Goal: Task Accomplishment & Management: Manage account settings

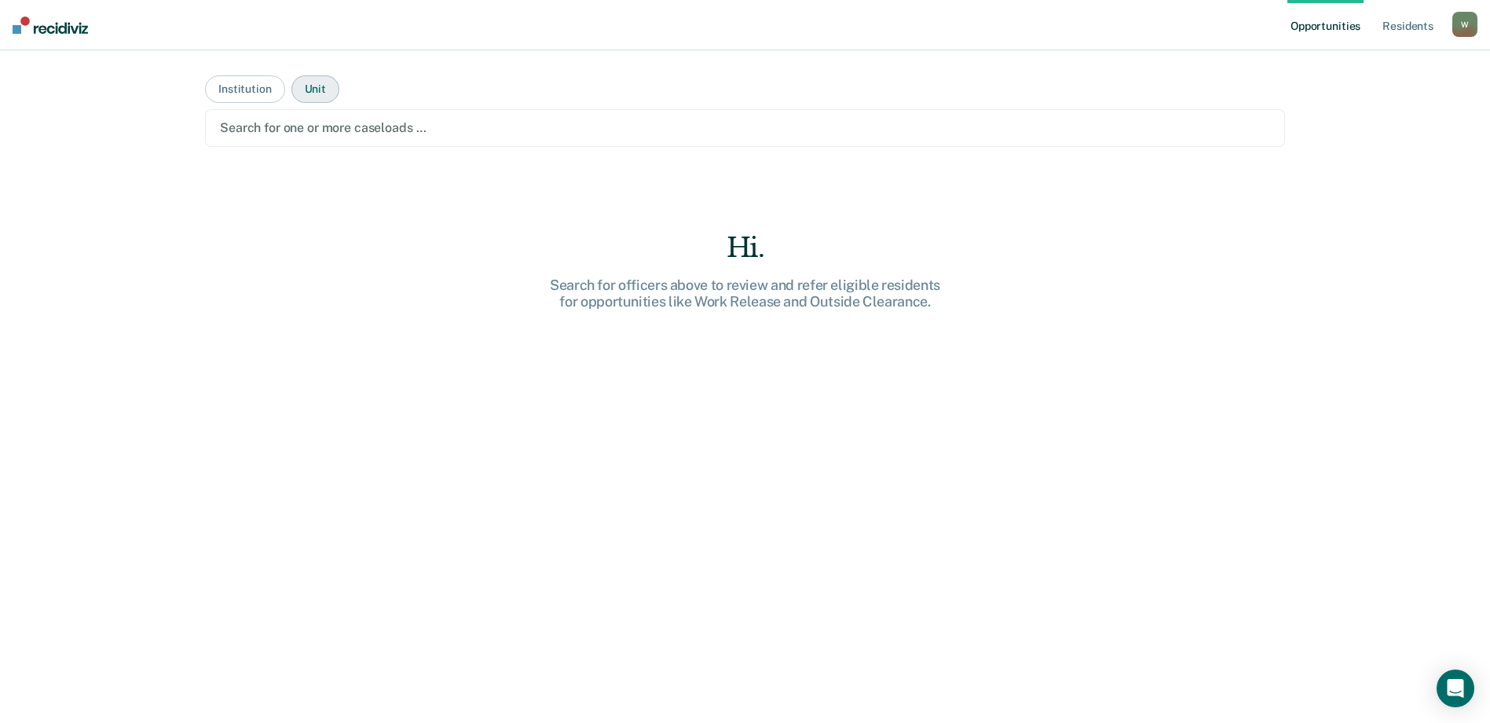
click at [299, 90] on button "Unit" at bounding box center [315, 88] width 48 height 27
click at [217, 80] on button "Institution" at bounding box center [244, 88] width 79 height 27
click at [332, 86] on button "Unit" at bounding box center [315, 88] width 48 height 27
click at [342, 130] on div at bounding box center [745, 128] width 1050 height 18
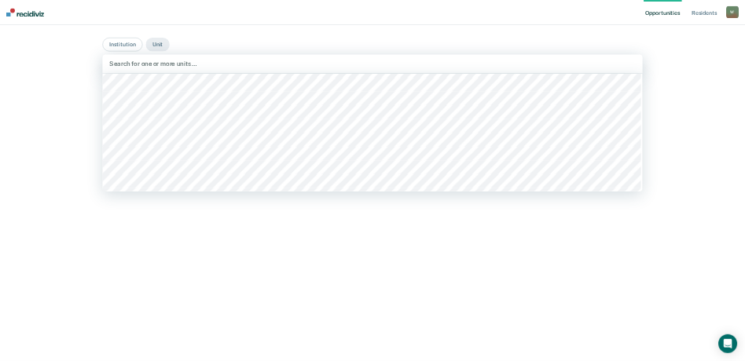
scroll to position [628, 0]
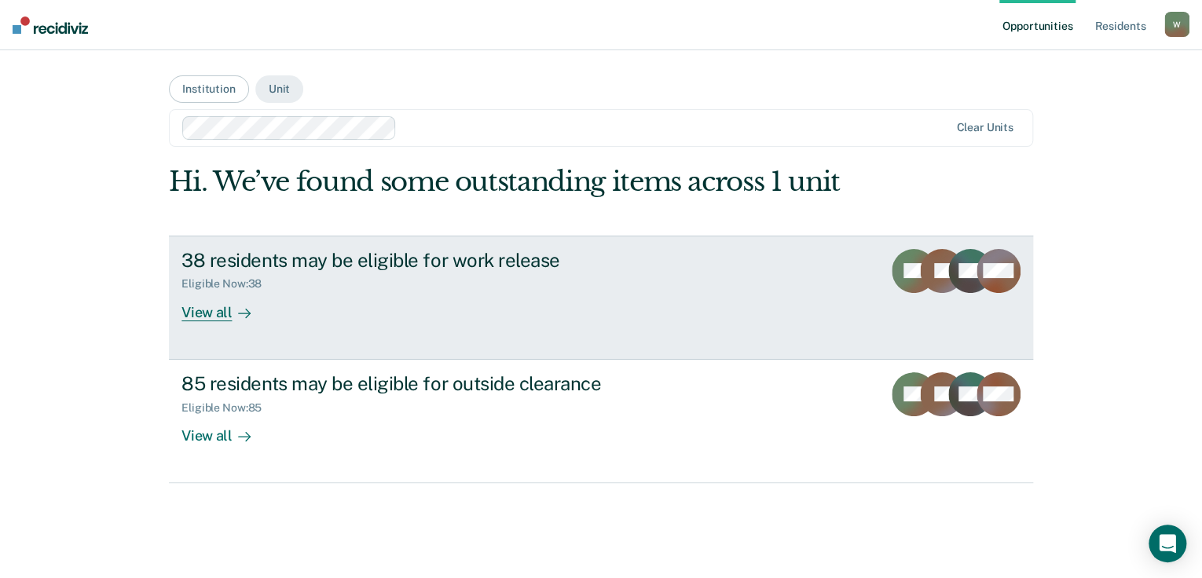
click at [560, 278] on div "Eligible Now : 38" at bounding box center [456, 281] width 551 height 20
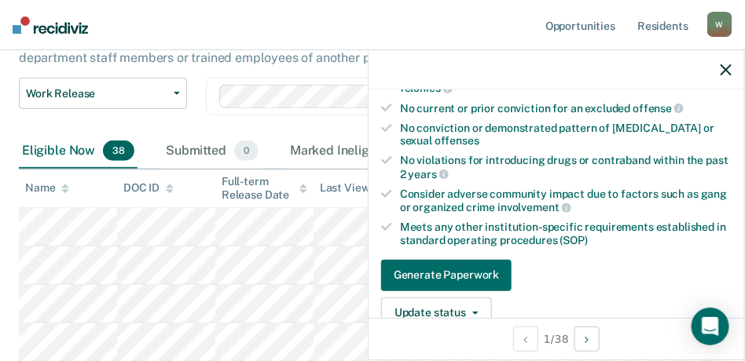
scroll to position [427, 0]
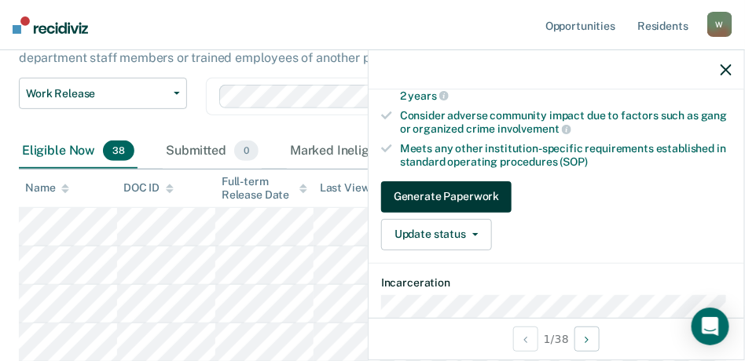
click at [473, 189] on button "Generate Paperwork" at bounding box center [446, 196] width 130 height 31
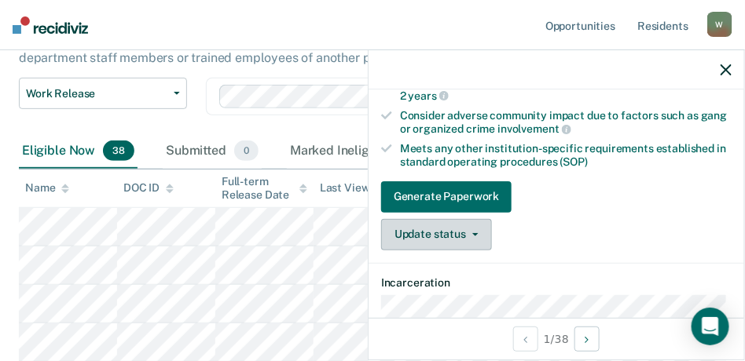
click at [477, 233] on button "Update status" at bounding box center [436, 234] width 111 height 31
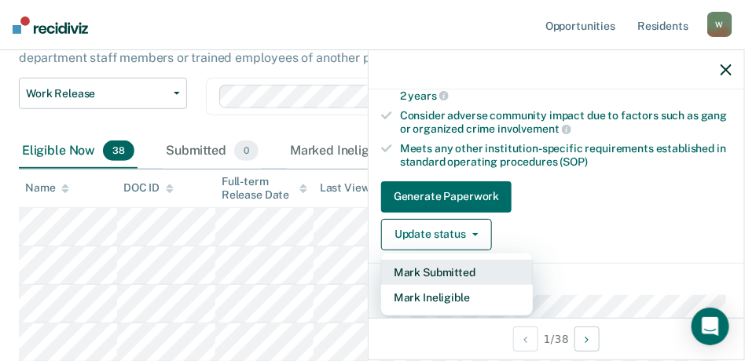
click at [518, 266] on button "Mark Submitted" at bounding box center [457, 272] width 152 height 25
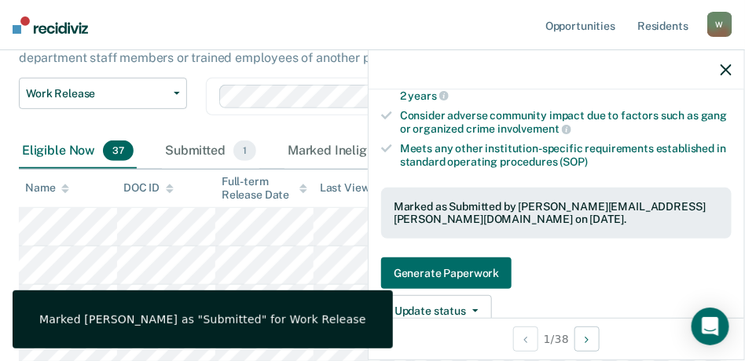
click at [723, 68] on icon "button" at bounding box center [725, 69] width 11 height 11
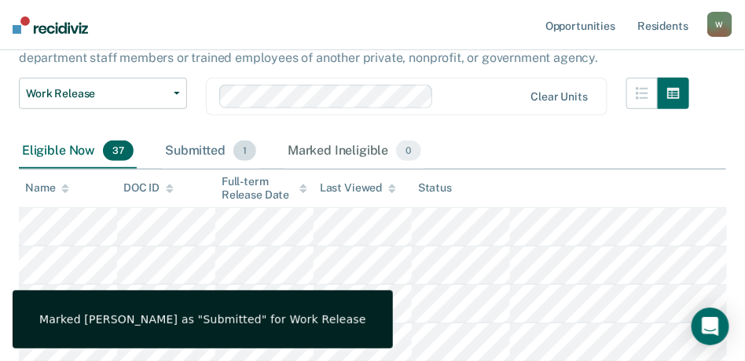
click at [191, 155] on div "Submitted 1" at bounding box center [210, 151] width 97 height 35
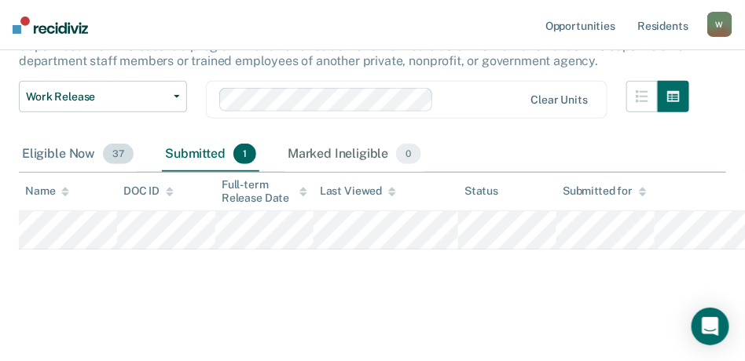
click at [76, 149] on div "Eligible Now 37" at bounding box center [78, 154] width 118 height 35
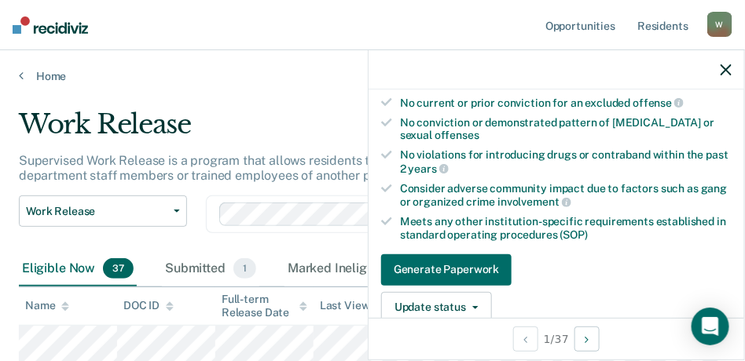
scroll to position [432, 0]
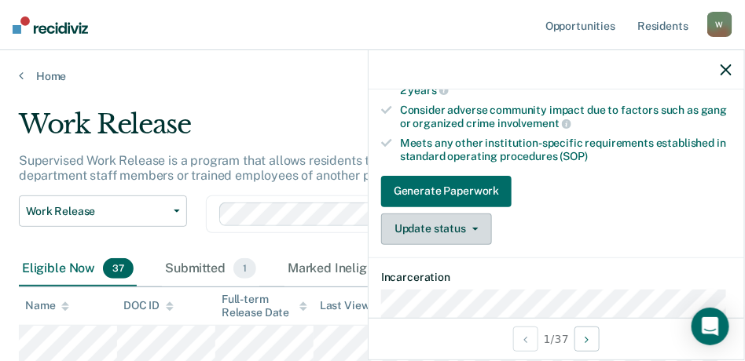
click at [478, 219] on button "Update status" at bounding box center [436, 229] width 111 height 31
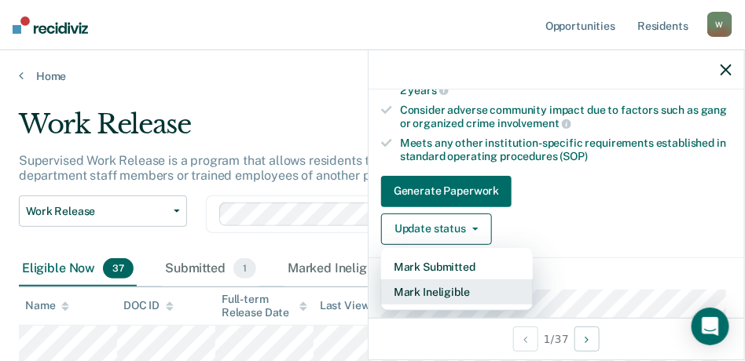
click at [465, 282] on button "Mark Ineligible" at bounding box center [457, 292] width 152 height 25
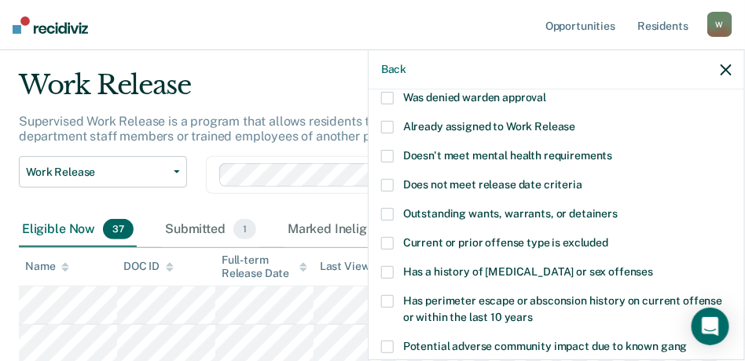
scroll to position [79, 0]
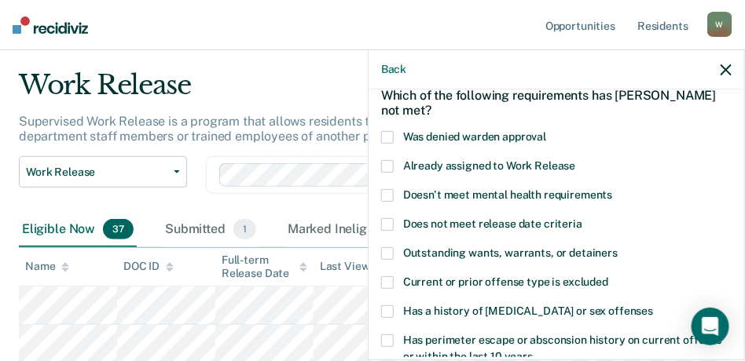
click at [453, 192] on span "Doesn't meet mental health requirements" at bounding box center [508, 195] width 210 height 13
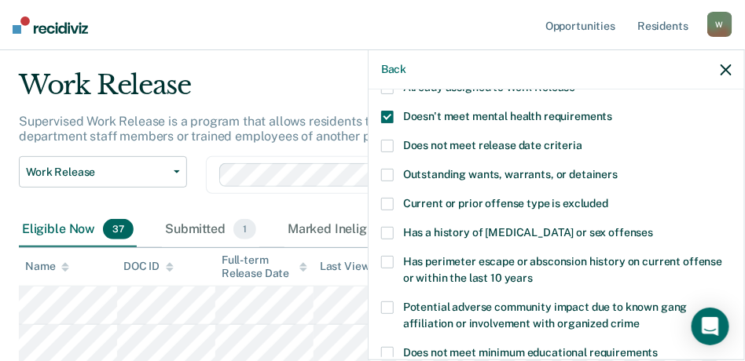
click at [383, 262] on span at bounding box center [387, 262] width 13 height 13
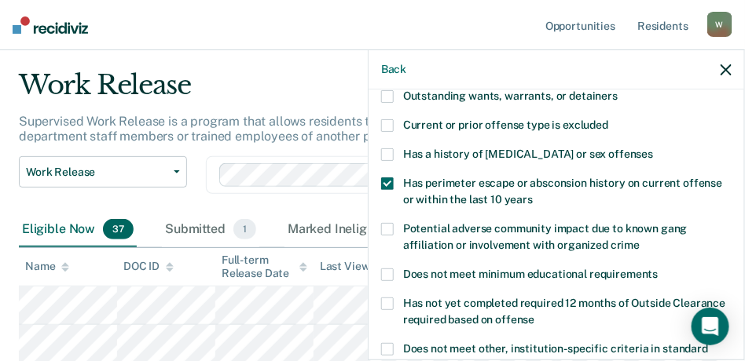
scroll to position [393, 0]
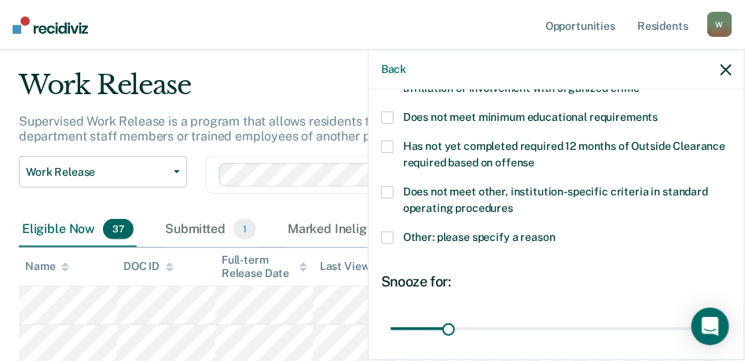
click at [388, 235] on span at bounding box center [387, 238] width 13 height 13
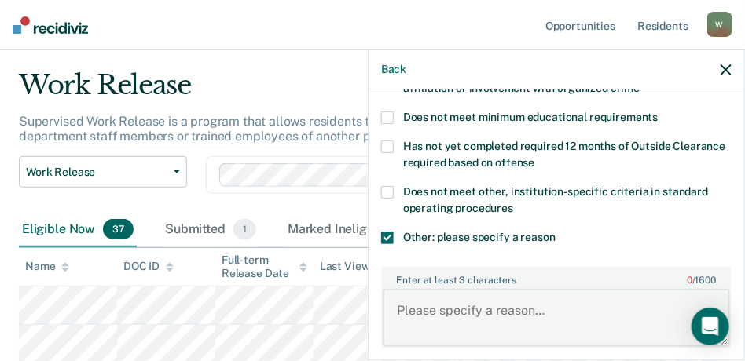
click at [450, 308] on textarea "Enter at least 3 characters 0 / 1600" at bounding box center [556, 318] width 347 height 58
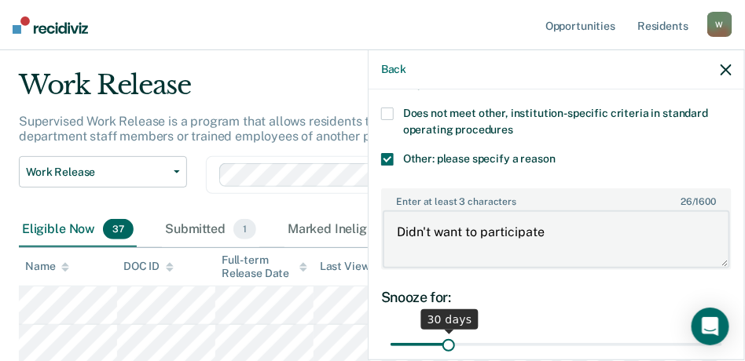
scroll to position [550, 0]
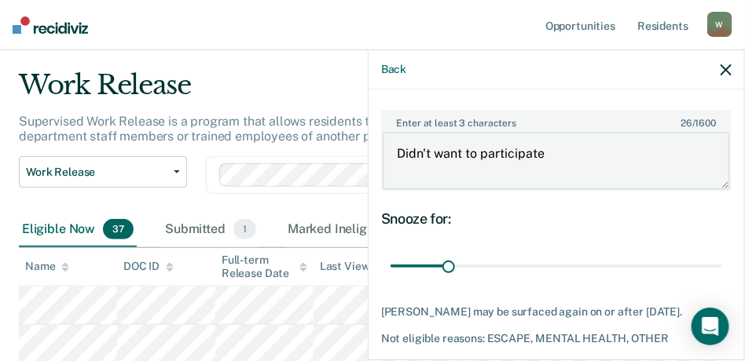
type textarea "Didn't want to participate"
click at [557, 244] on div "Snooze for: 30 days" at bounding box center [556, 246] width 350 height 70
drag, startPoint x: 451, startPoint y: 265, endPoint x: 511, endPoint y: 269, distance: 59.9
click at [511, 269] on input "range" at bounding box center [556, 266] width 332 height 27
drag, startPoint x: 512, startPoint y: 266, endPoint x: 498, endPoint y: 259, distance: 15.8
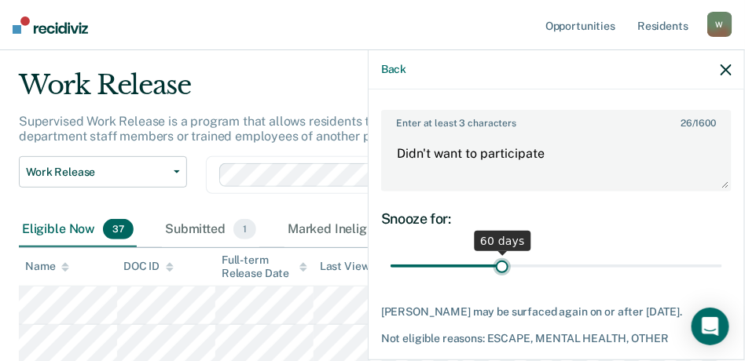
type input "60"
click at [500, 261] on input "range" at bounding box center [556, 266] width 332 height 27
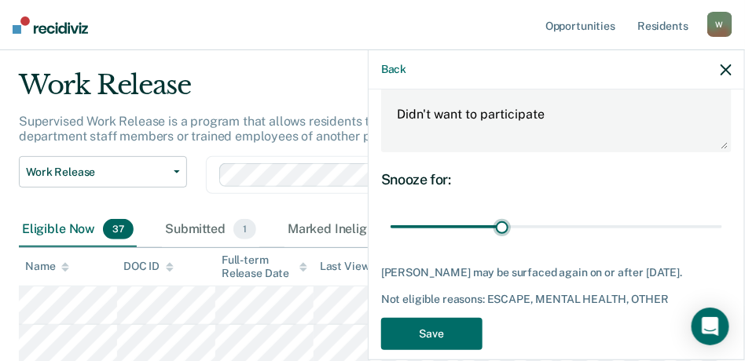
scroll to position [609, 0]
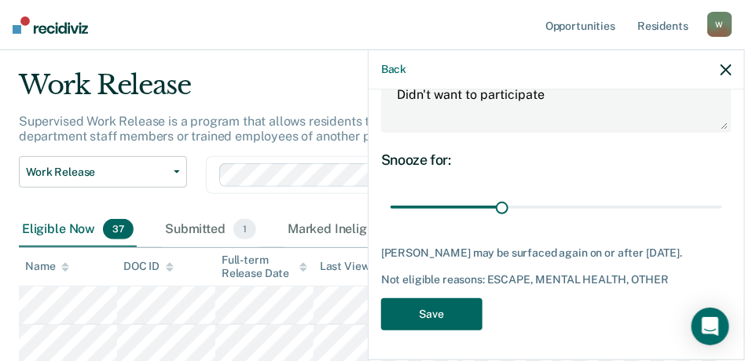
click at [438, 308] on button "Save" at bounding box center [431, 315] width 101 height 32
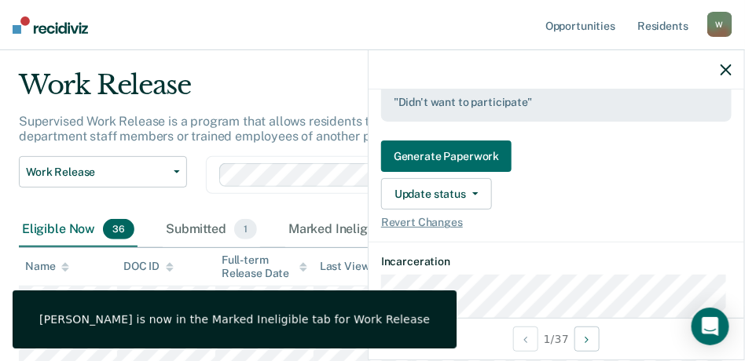
click at [725, 66] on icon "button" at bounding box center [725, 69] width 11 height 11
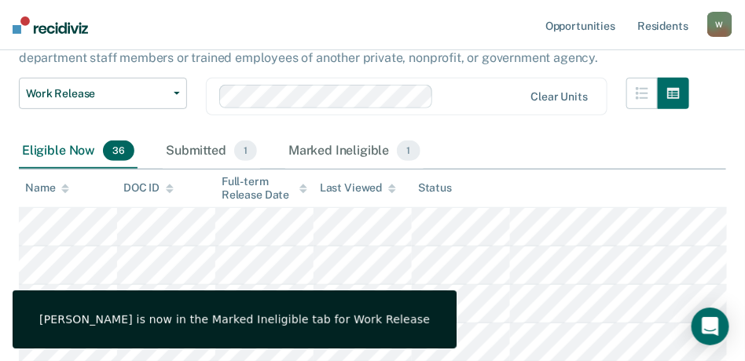
scroll to position [196, 0]
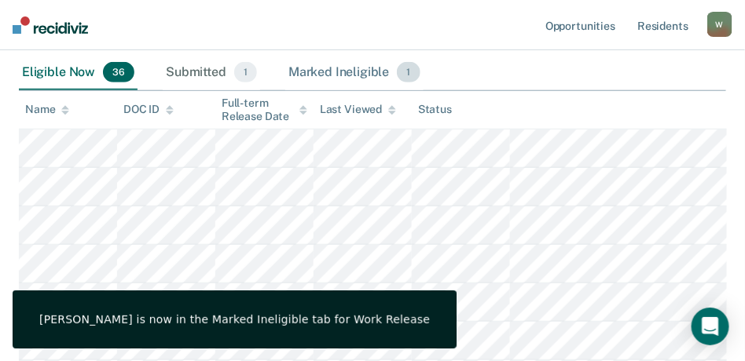
click at [354, 70] on div "Marked Ineligible 1" at bounding box center [354, 73] width 138 height 35
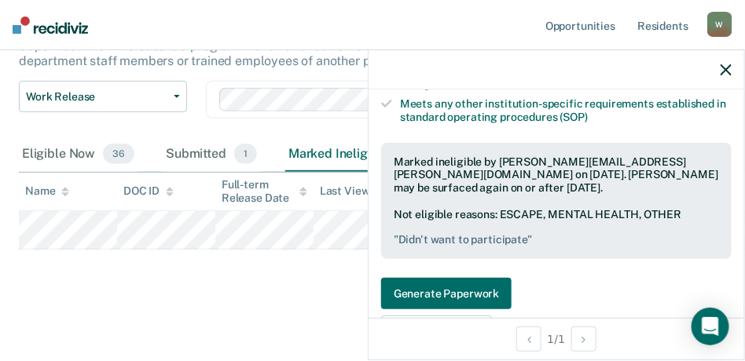
scroll to position [550, 0]
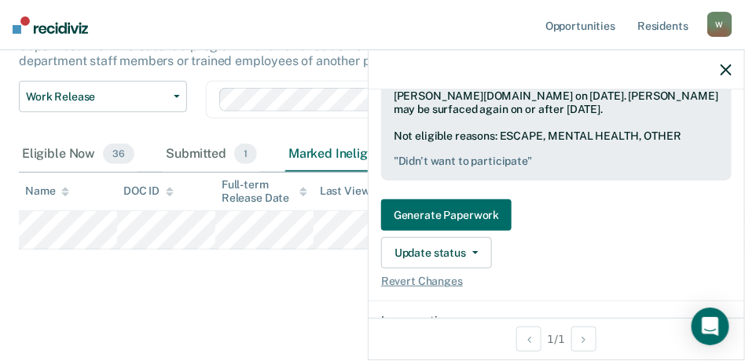
click at [471, 268] on div "Generate Paperwork Update status Mark Submitted Update Ineligibility Revert Cha…" at bounding box center [556, 244] width 350 height 89
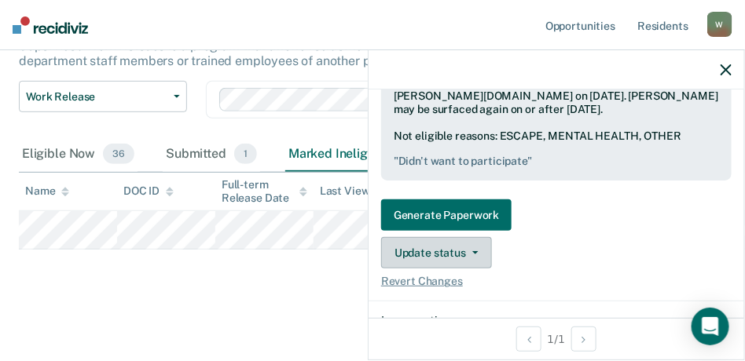
click at [470, 259] on button "Update status" at bounding box center [436, 252] width 111 height 31
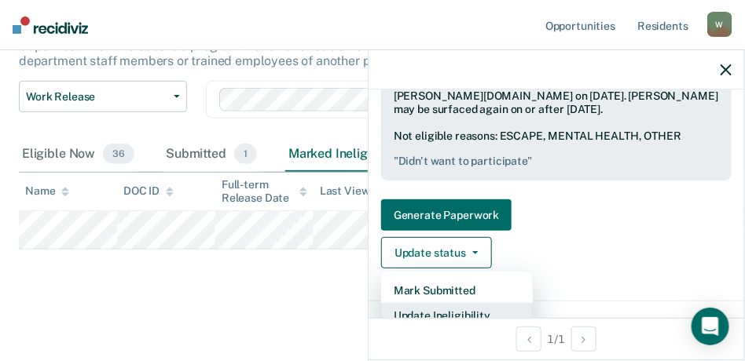
scroll to position [555, 0]
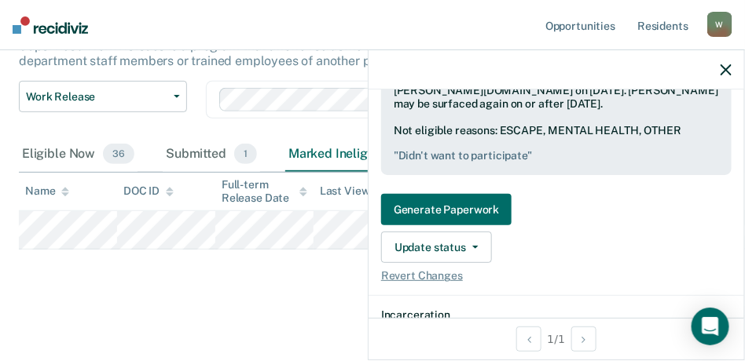
click at [600, 219] on div "Generate Paperwork Update status Mark Submitted Update Ineligibility Revert Cha…" at bounding box center [556, 238] width 350 height 89
click at [724, 74] on icon "button" at bounding box center [725, 69] width 11 height 11
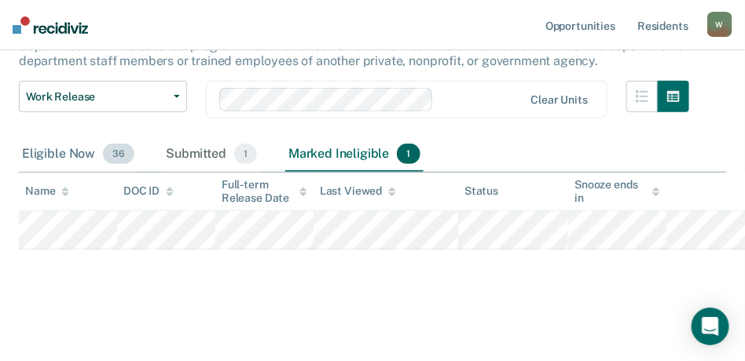
click at [65, 148] on div "Eligible Now 36" at bounding box center [78, 154] width 119 height 35
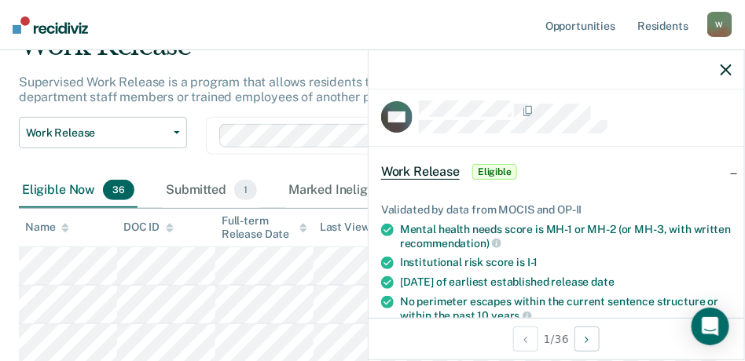
scroll to position [0, 0]
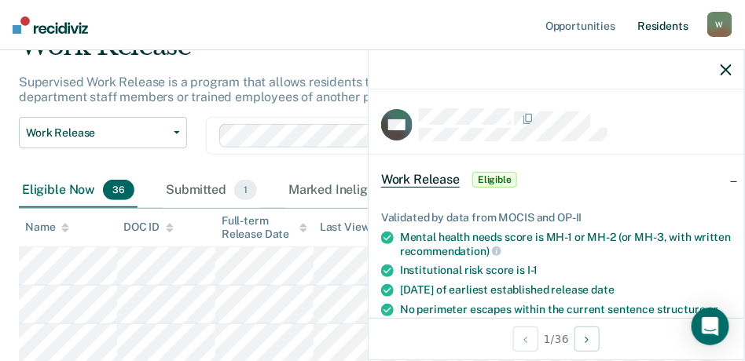
click at [675, 30] on link "Resident s" at bounding box center [662, 25] width 57 height 50
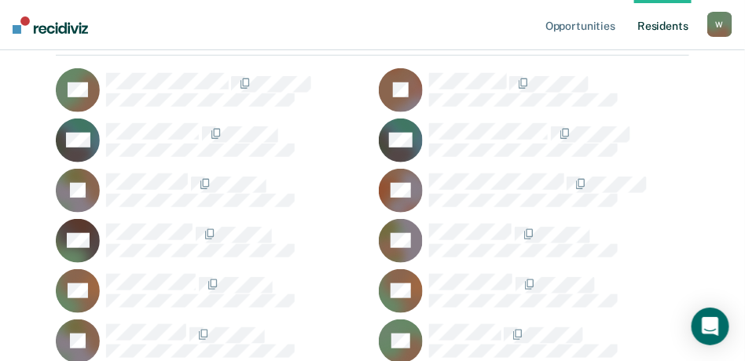
scroll to position [314, 0]
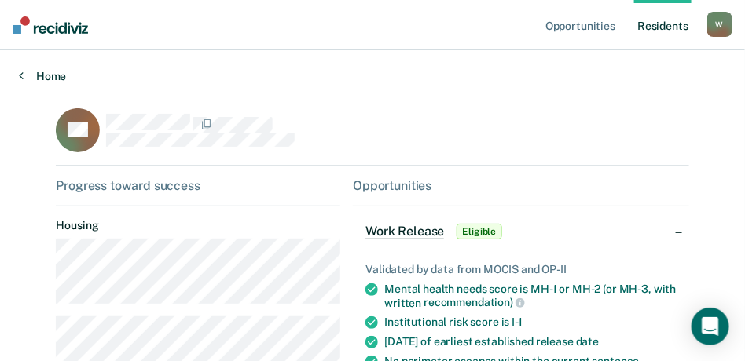
click at [39, 70] on link "Home" at bounding box center [372, 76] width 707 height 14
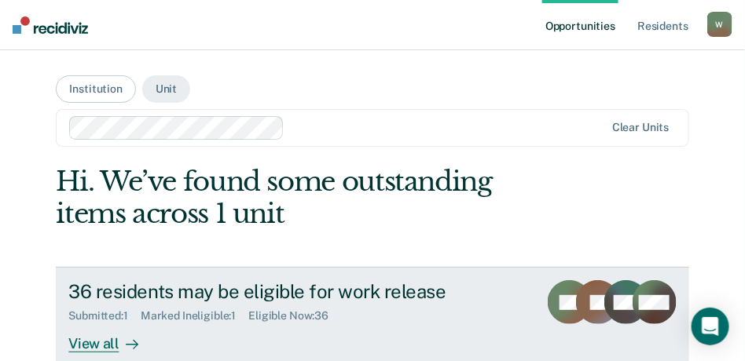
scroll to position [39, 0]
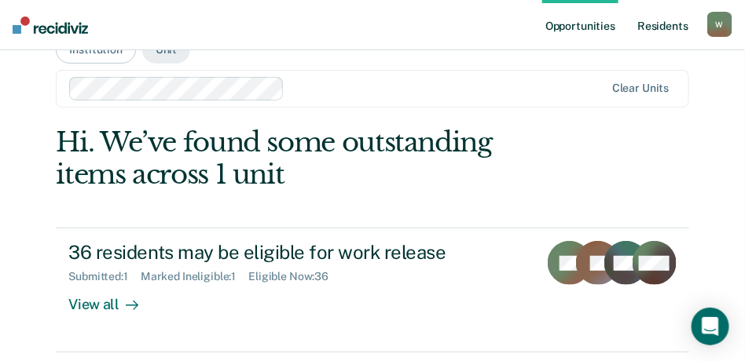
click at [660, 26] on link "Resident s" at bounding box center [662, 25] width 57 height 50
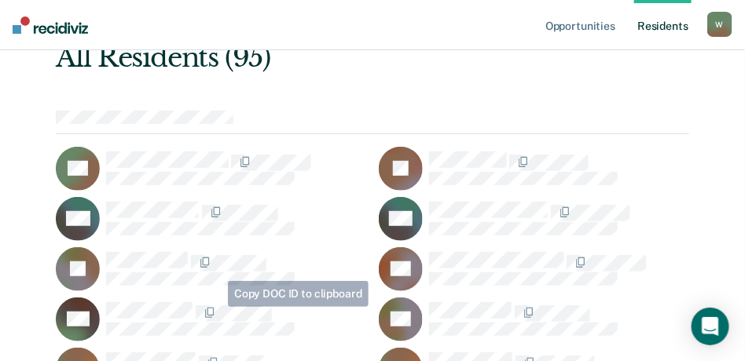
scroll to position [354, 0]
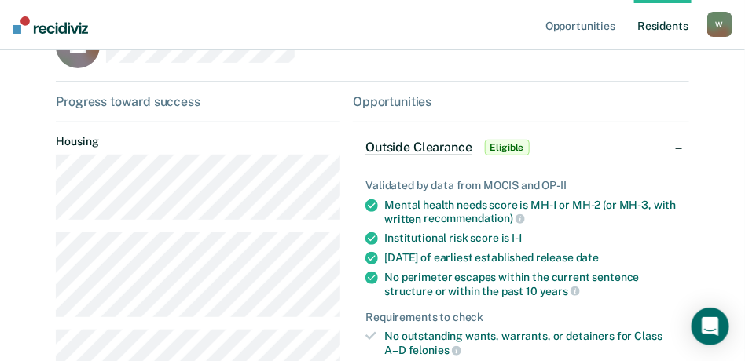
scroll to position [45, 0]
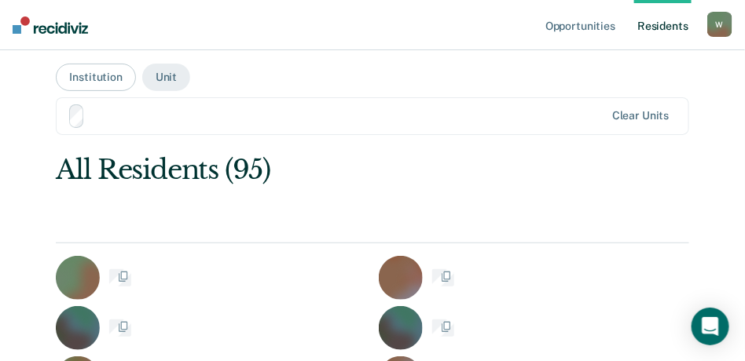
scroll to position [354, 0]
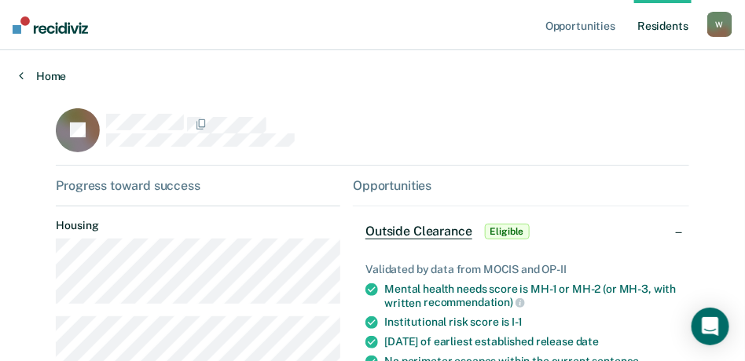
click at [50, 75] on link "Home" at bounding box center [372, 76] width 707 height 14
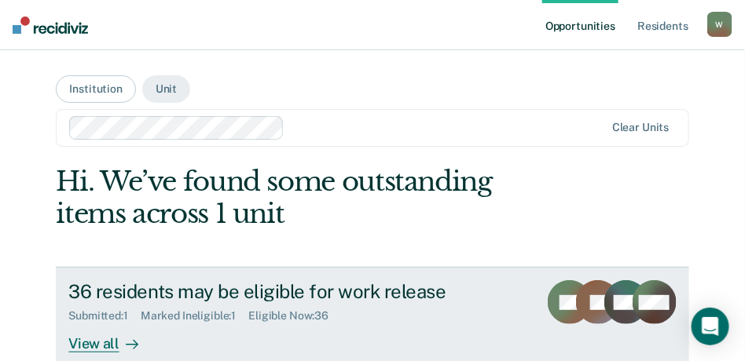
scroll to position [118, 0]
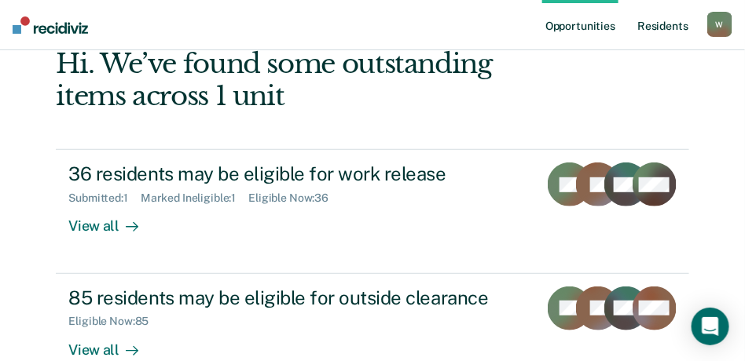
click at [660, 28] on link "Resident s" at bounding box center [662, 25] width 57 height 50
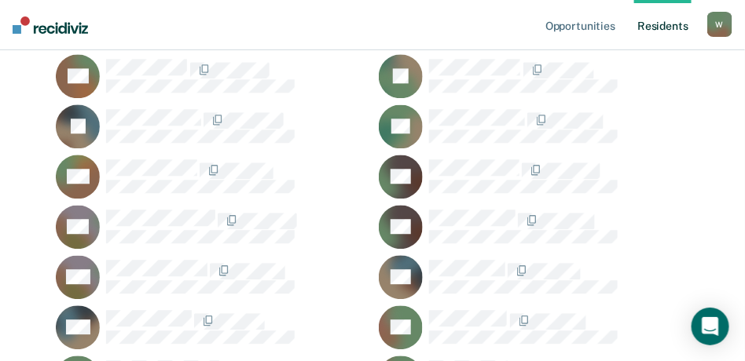
scroll to position [1178, 0]
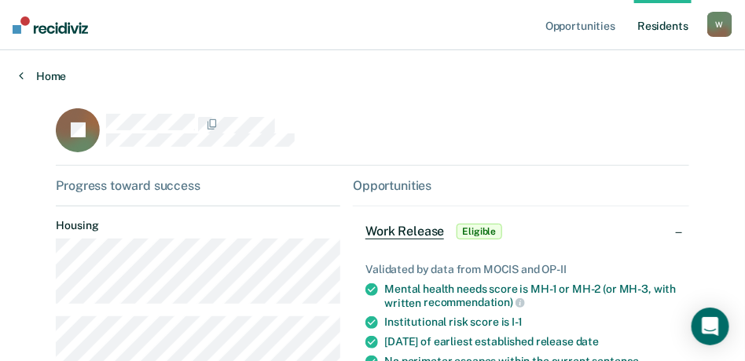
click at [44, 73] on link "Home" at bounding box center [372, 76] width 707 height 14
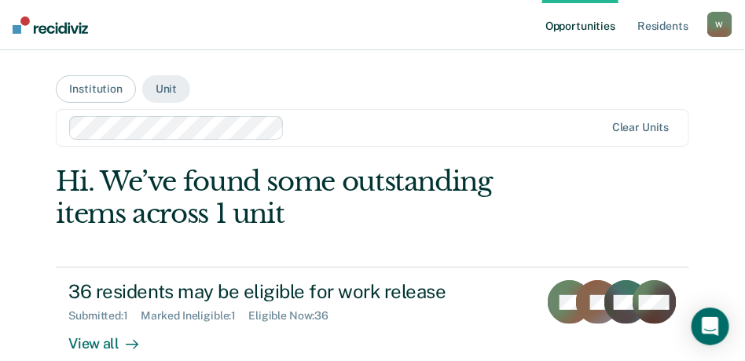
click at [634, 29] on ul "Opportunities Resident s" at bounding box center [624, 25] width 165 height 50
click at [648, 27] on link "Resident s" at bounding box center [662, 25] width 57 height 50
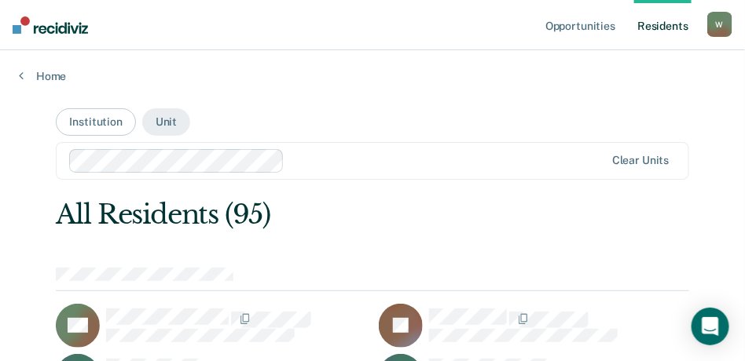
drag, startPoint x: 457, startPoint y: 121, endPoint x: 450, endPoint y: 114, distance: 10.0
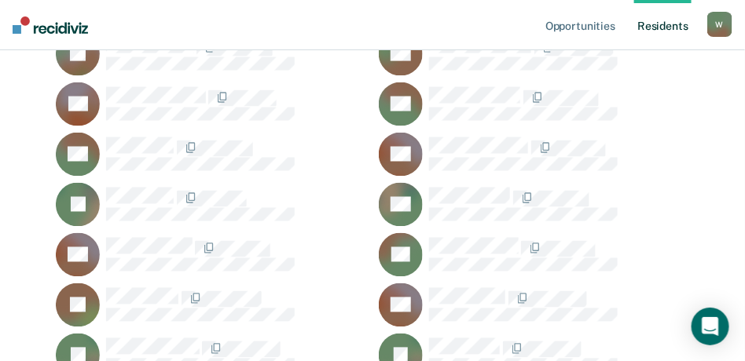
scroll to position [2003, 0]
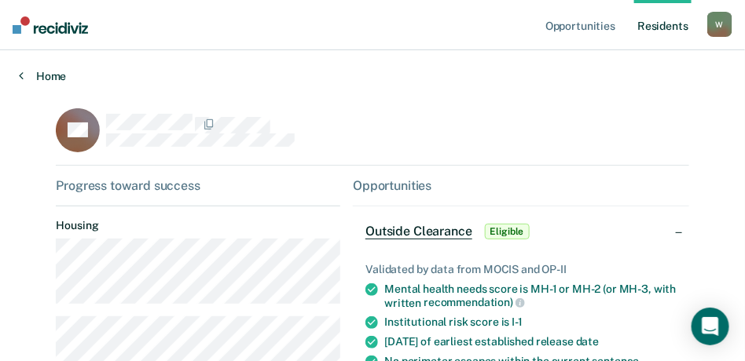
click at [52, 73] on link "Home" at bounding box center [372, 76] width 707 height 14
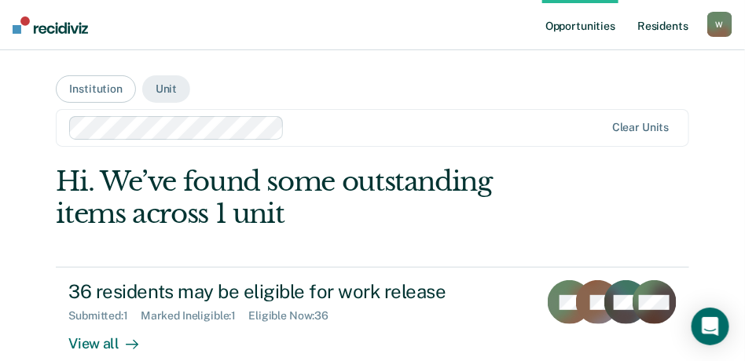
click at [681, 27] on link "Resident s" at bounding box center [662, 25] width 57 height 50
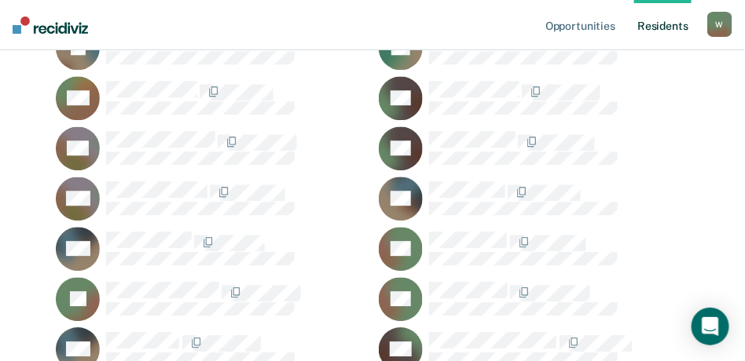
scroll to position [943, 0]
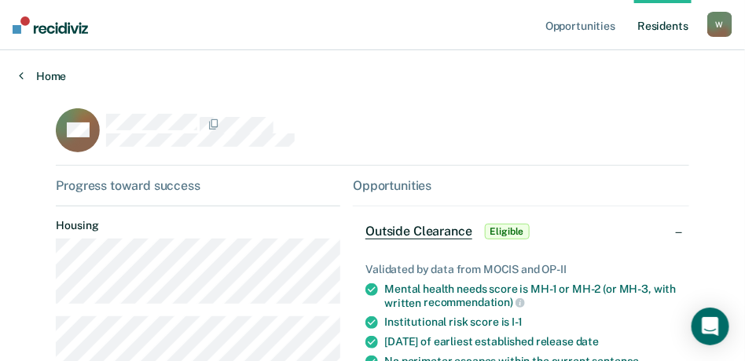
click at [56, 77] on link "Home" at bounding box center [372, 76] width 707 height 14
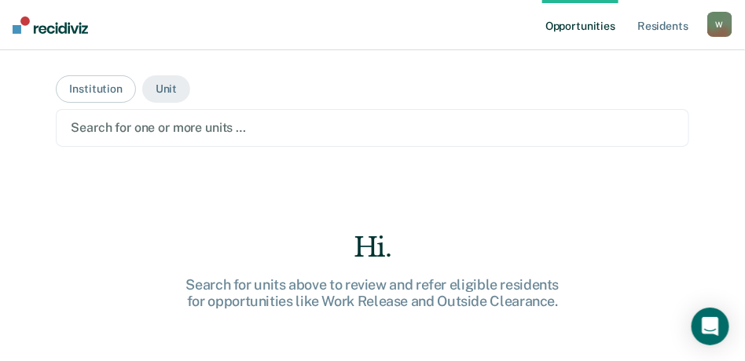
click at [252, 127] on div "Search for one or more units …" at bounding box center [372, 127] width 606 height 21
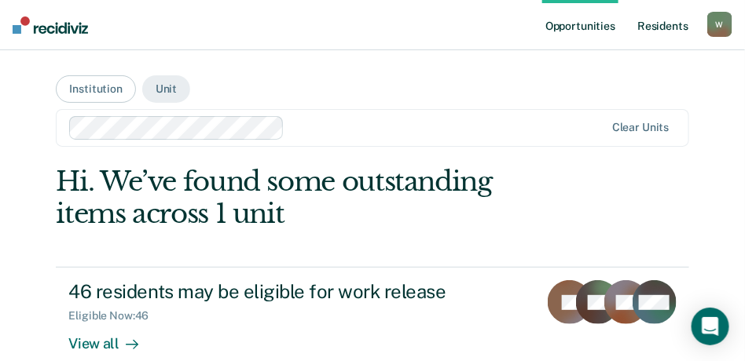
click at [665, 24] on link "Resident s" at bounding box center [662, 25] width 57 height 50
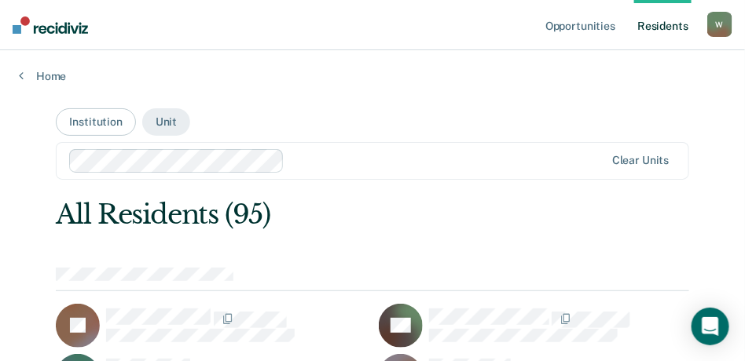
scroll to position [157, 0]
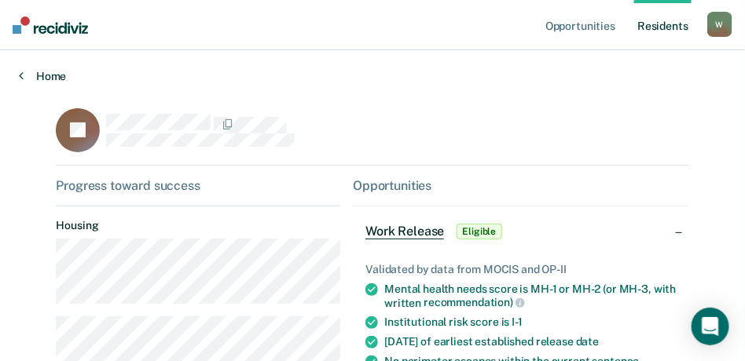
click at [54, 75] on link "Home" at bounding box center [372, 76] width 707 height 14
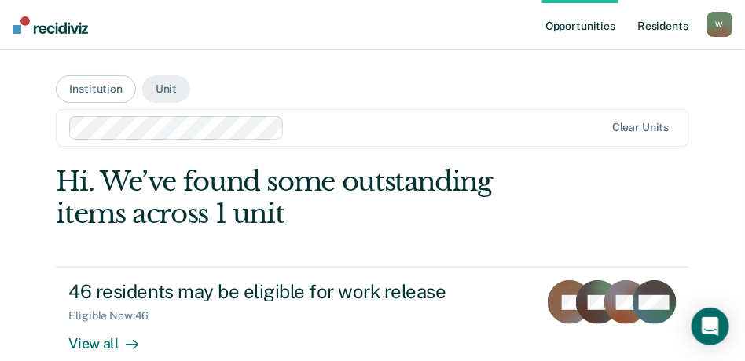
click at [647, 23] on link "Resident s" at bounding box center [662, 25] width 57 height 50
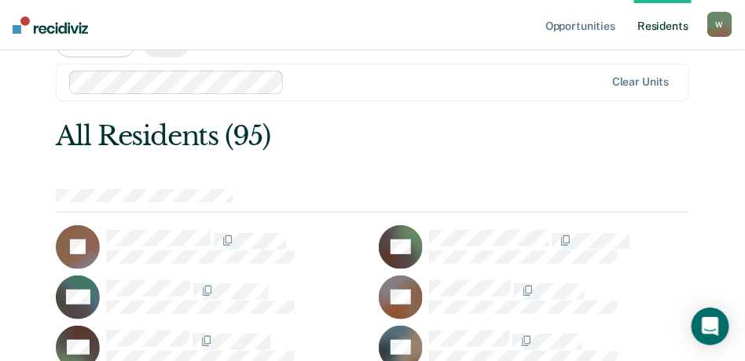
scroll to position [157, 0]
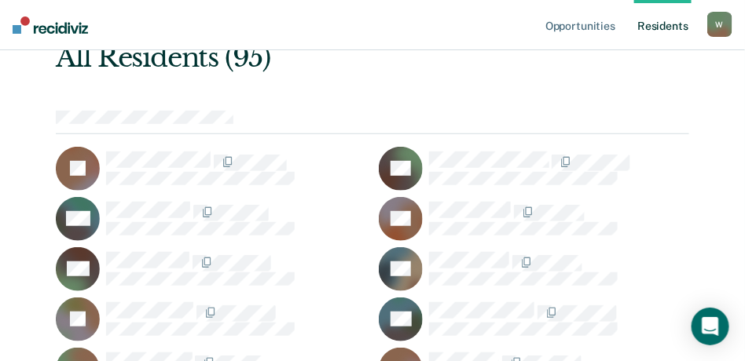
click at [137, 247] on div "MB" at bounding box center [211, 269] width 310 height 44
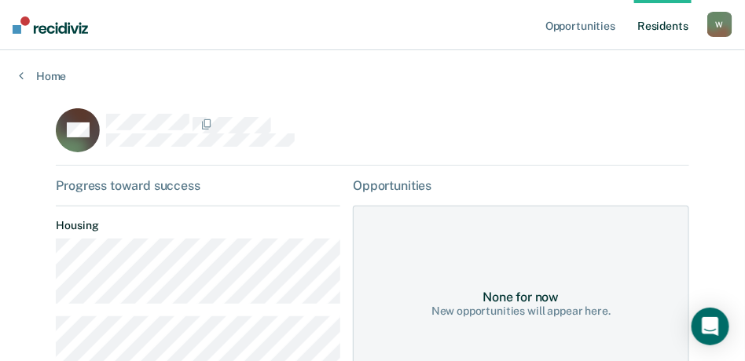
scroll to position [79, 0]
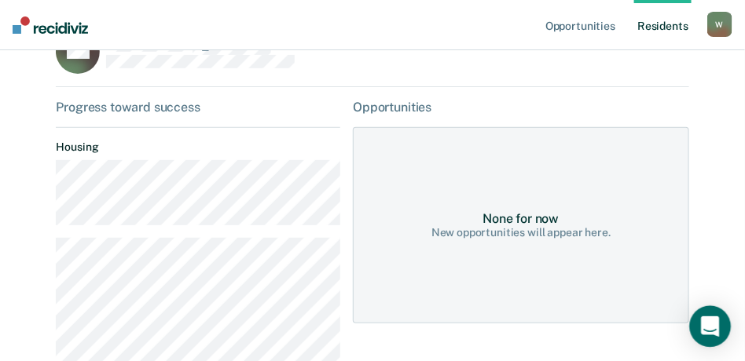
click at [703, 329] on icon "Open Intercom Messenger" at bounding box center [710, 327] width 20 height 20
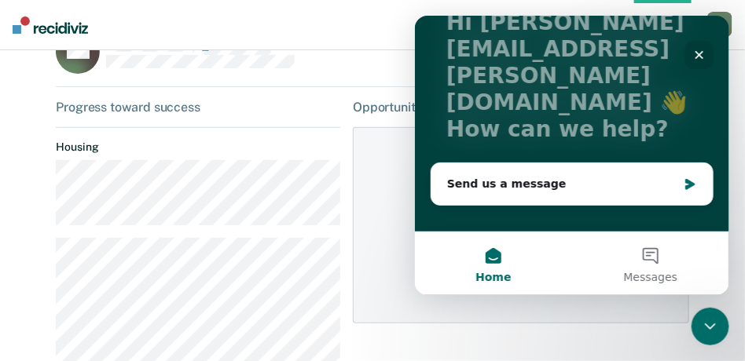
scroll to position [120, 0]
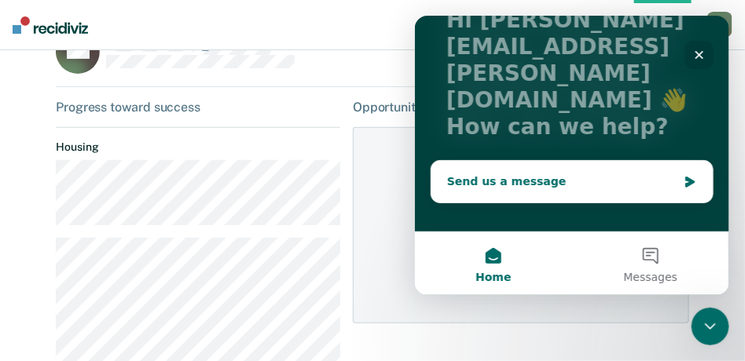
click at [585, 173] on div "Send us a message" at bounding box center [561, 181] width 230 height 16
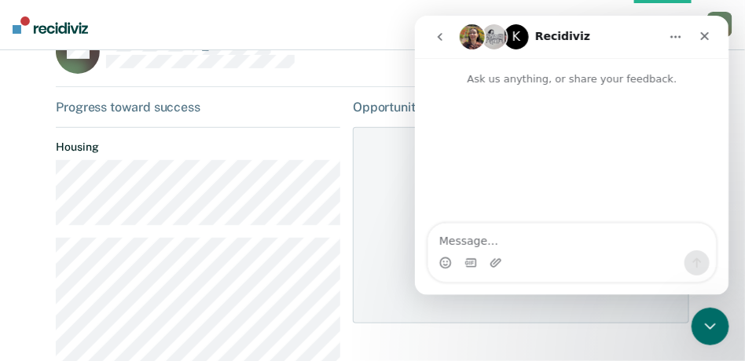
scroll to position [0, 0]
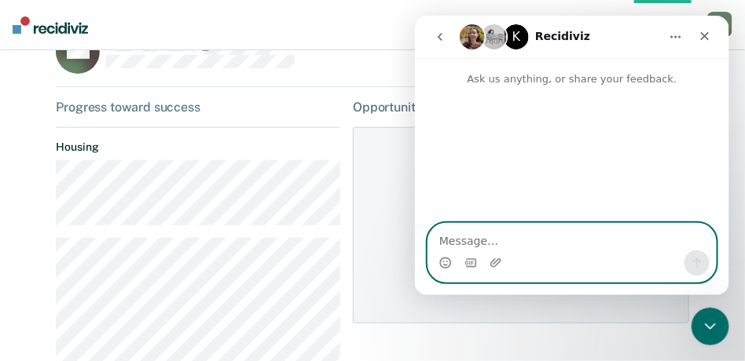
scroll to position [157, 0]
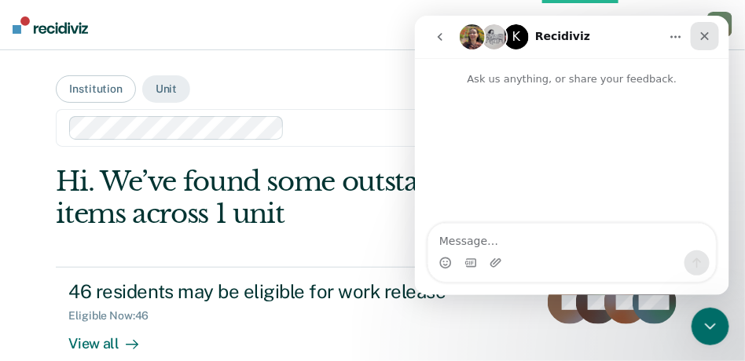
click at [704, 31] on icon "Close" at bounding box center [704, 35] width 13 height 13
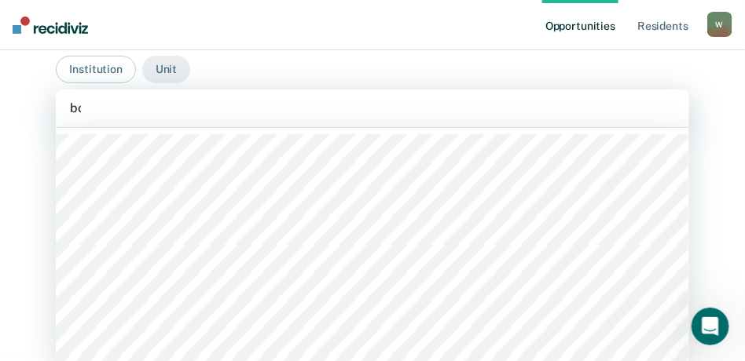
scroll to position [22, 0]
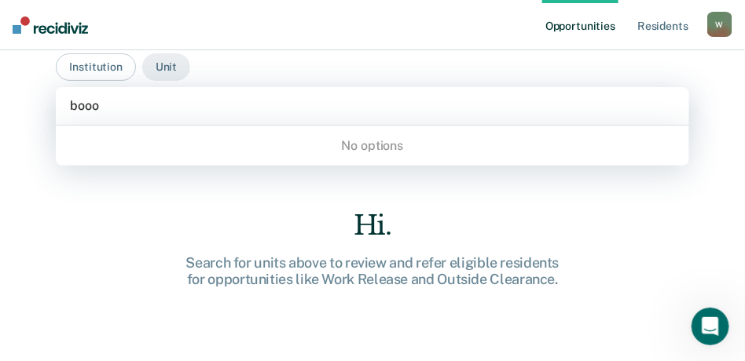
type input "boo"
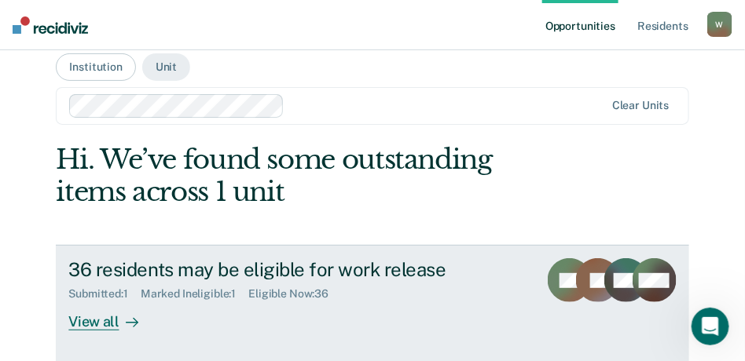
click at [86, 325] on div "View all" at bounding box center [112, 316] width 88 height 31
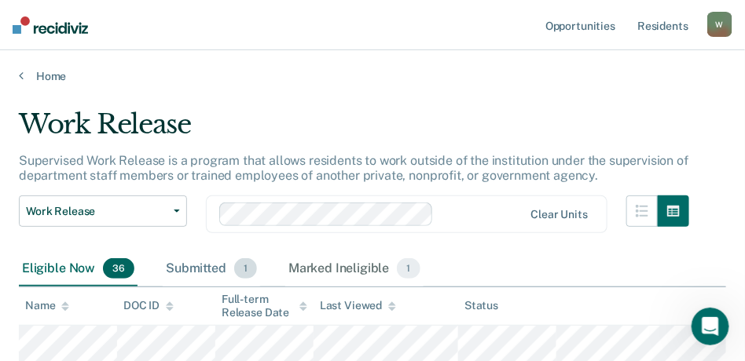
click at [222, 258] on div "Submitted 1" at bounding box center [211, 269] width 97 height 35
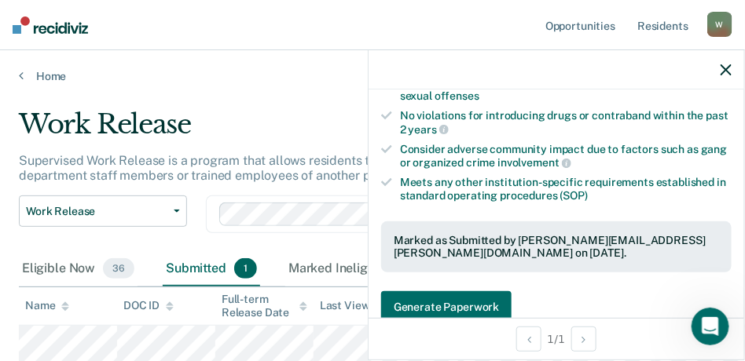
scroll to position [589, 0]
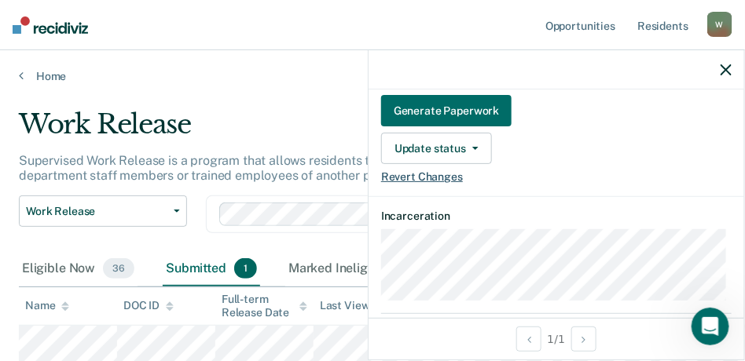
click at [426, 170] on span "Revert Changes" at bounding box center [422, 176] width 82 height 13
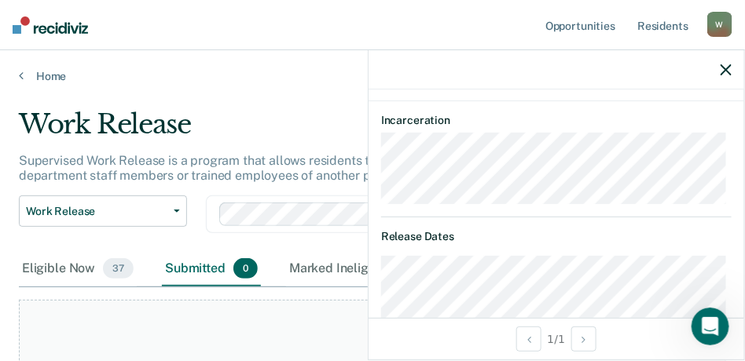
scroll to position [512, 0]
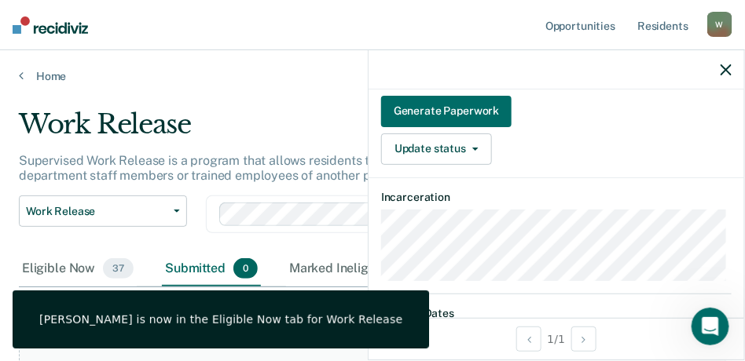
click at [280, 245] on div "Work Release Work Release Outside Clearance Clear units" at bounding box center [354, 224] width 670 height 57
click at [356, 280] on div "Marked Ineligible 1" at bounding box center [355, 269] width 138 height 35
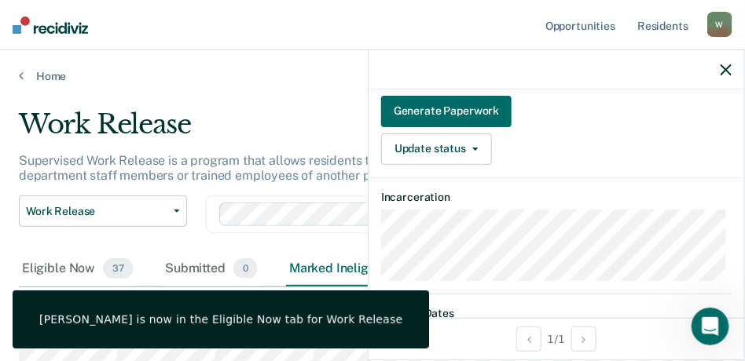
click at [714, 75] on div at bounding box center [556, 69] width 376 height 39
click at [728, 69] on icon "button" at bounding box center [725, 69] width 11 height 11
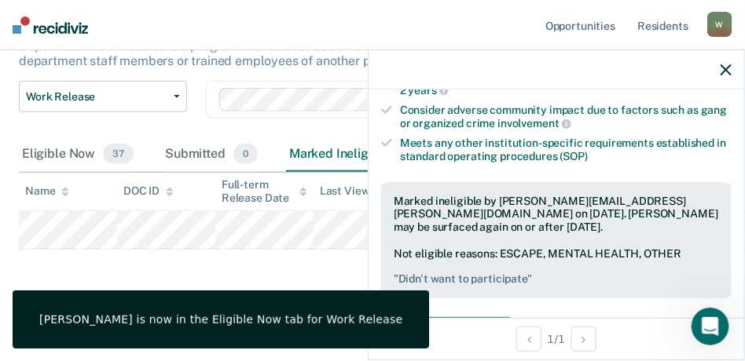
scroll to position [550, 0]
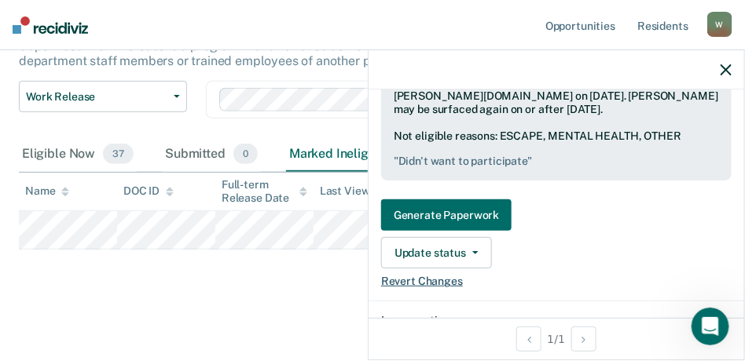
click at [387, 278] on span "Revert Changes" at bounding box center [422, 281] width 82 height 13
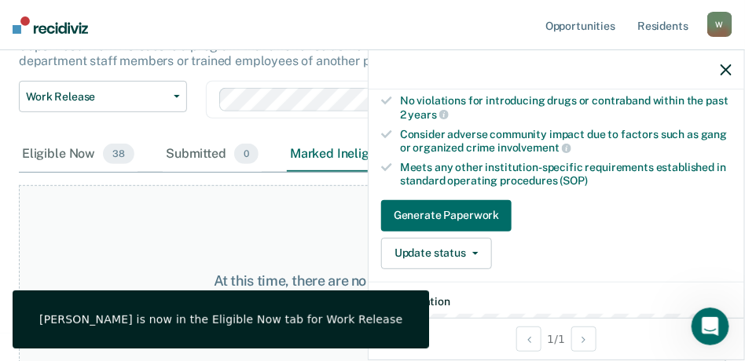
click at [258, 223] on div "At this time, there are no residents who are Marked Ineligible. Please navigate…" at bounding box center [372, 290] width 707 height 210
click at [29, 147] on div "Eligible Now 38" at bounding box center [78, 154] width 119 height 35
